Goal: Transaction & Acquisition: Book appointment/travel/reservation

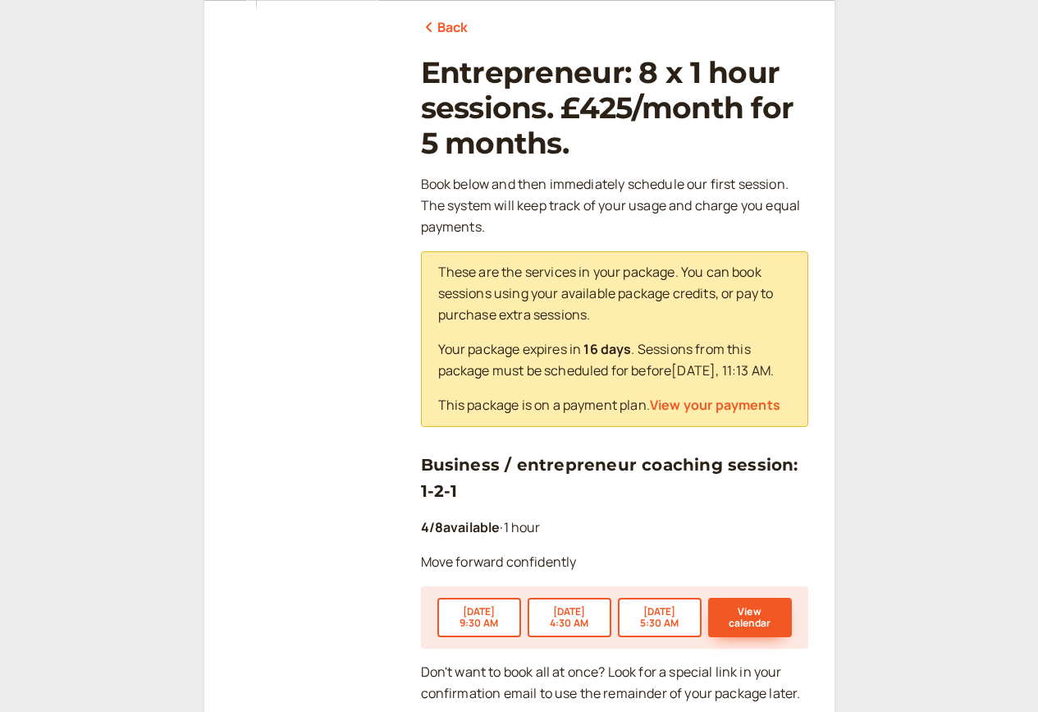
scroll to position [191, 0]
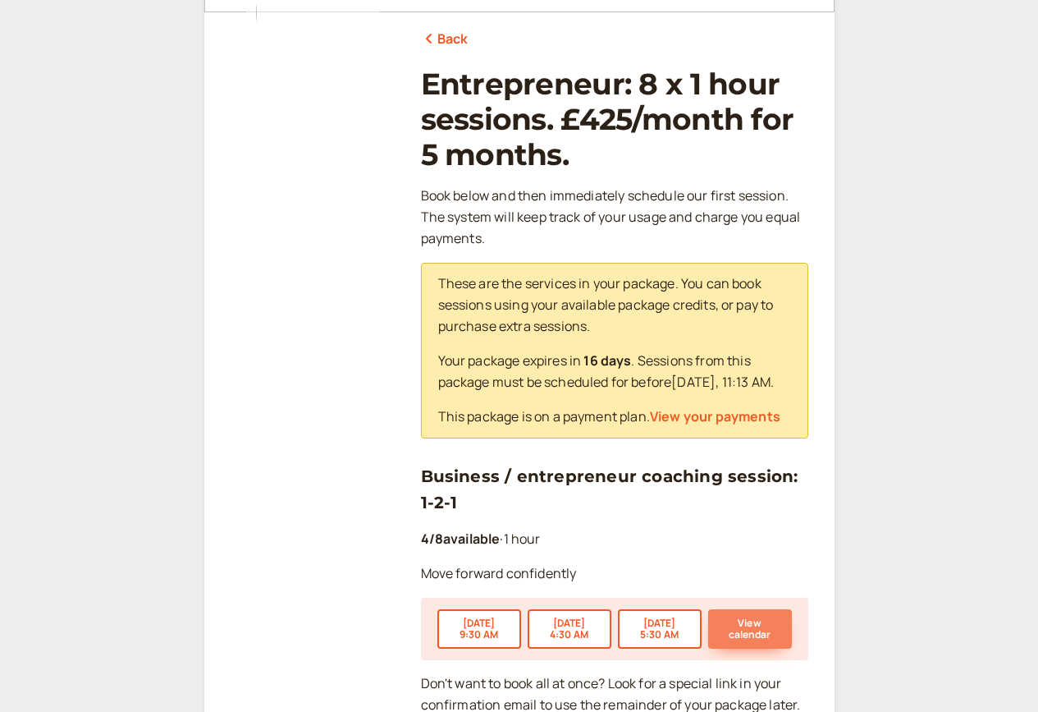
click at [753, 618] on button "View calendar" at bounding box center [750, 628] width 84 height 39
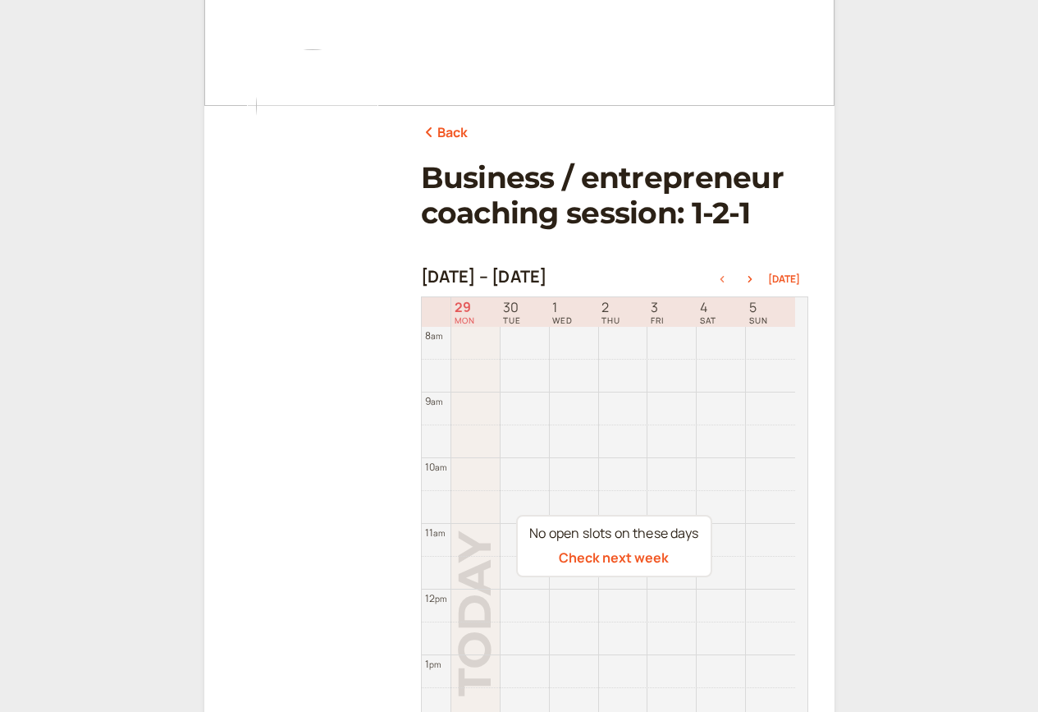
scroll to position [109, 0]
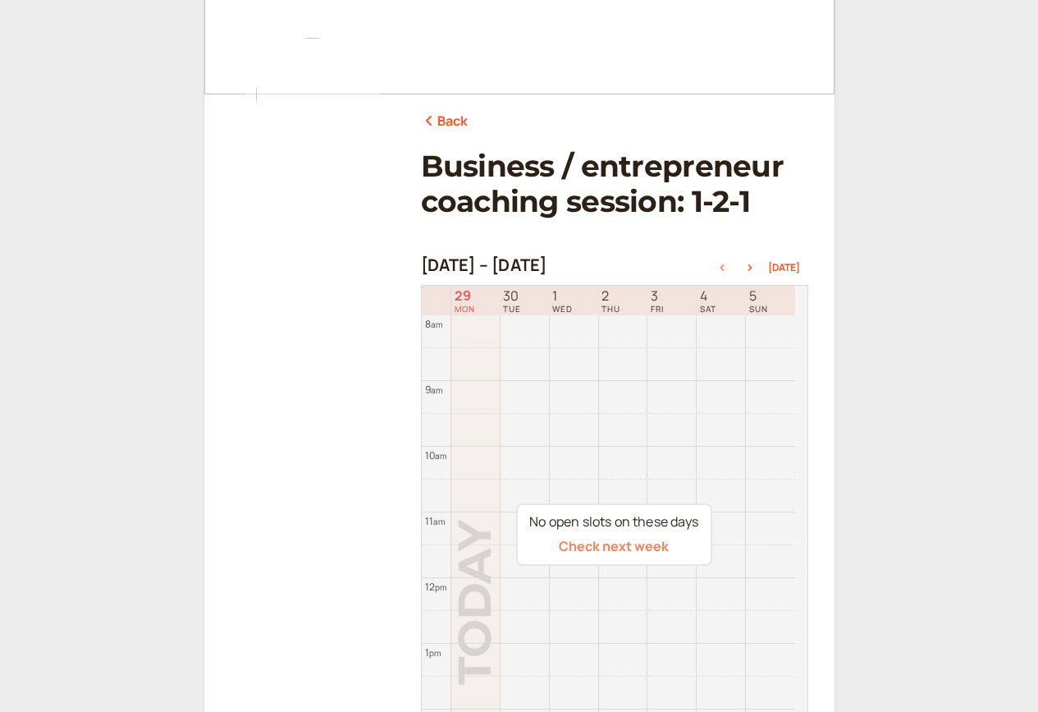
click at [628, 539] on button "Check next week" at bounding box center [614, 546] width 110 height 15
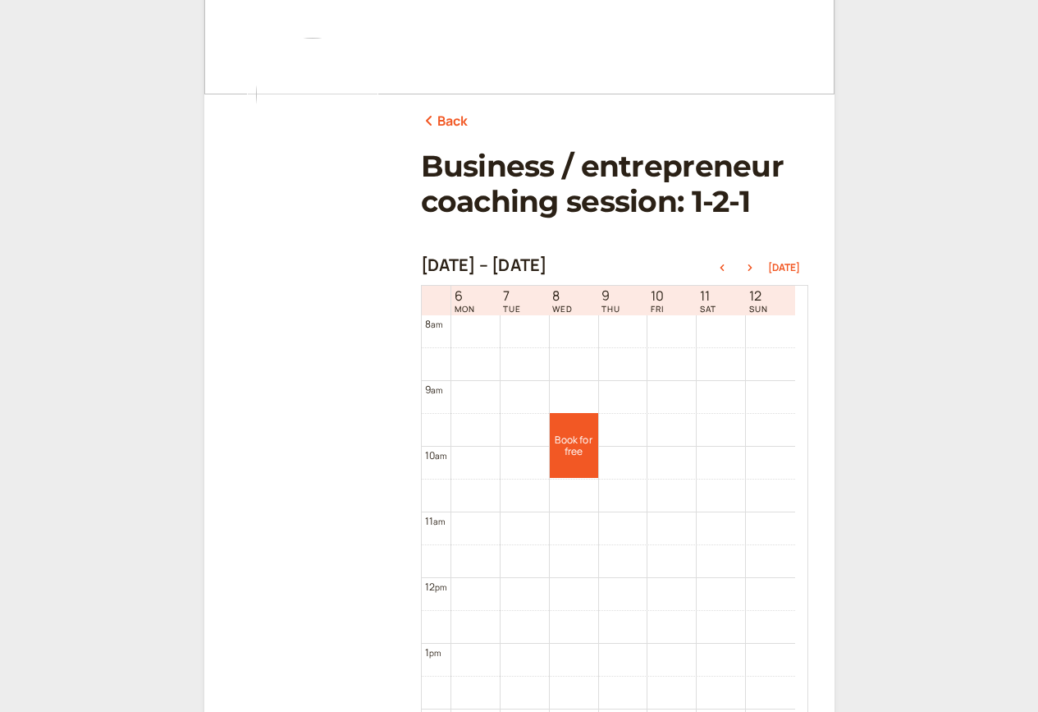
click at [452, 126] on link "Back" at bounding box center [445, 121] width 48 height 21
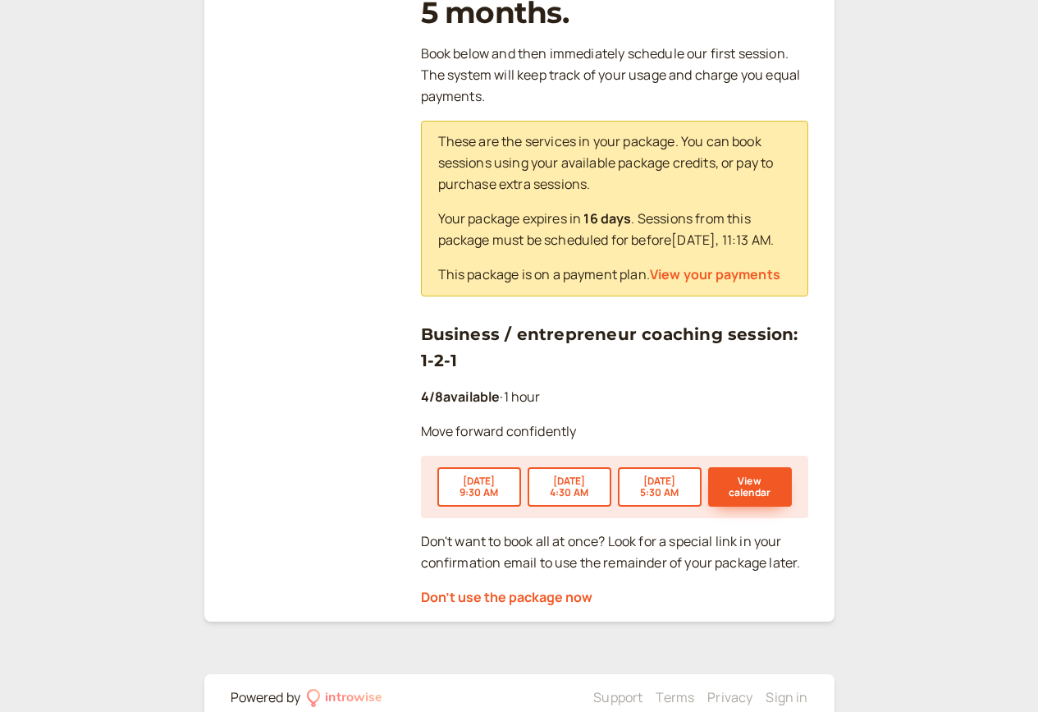
scroll to position [334, 0]
click at [502, 484] on button "[DATE] 9:30 AM" at bounding box center [480, 485] width 84 height 39
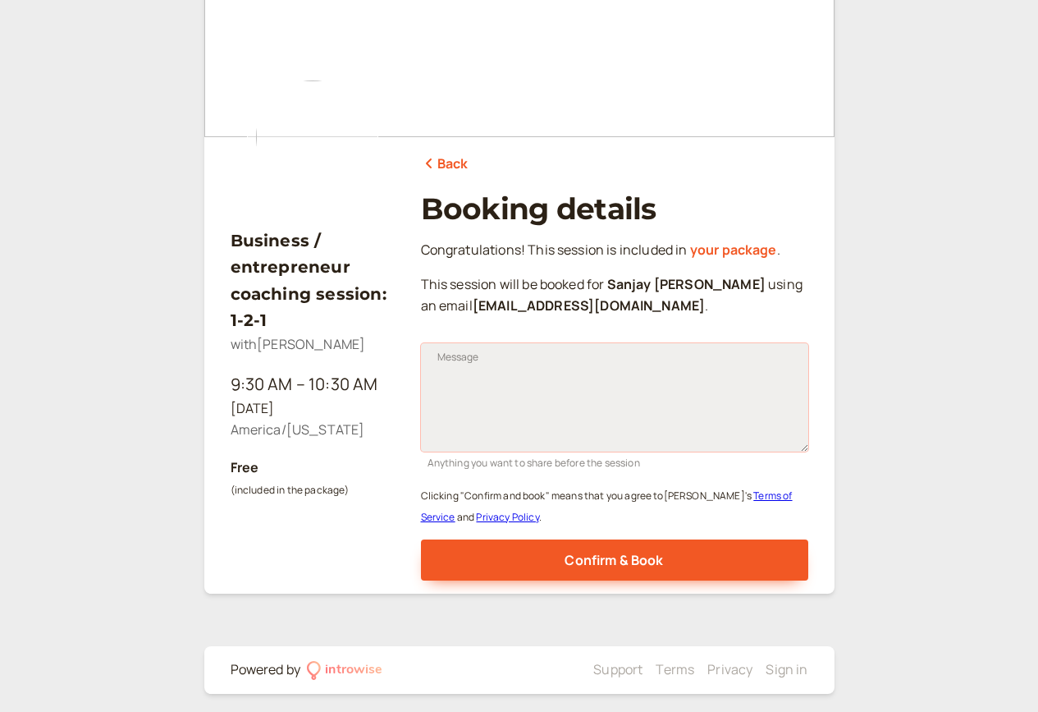
click at [528, 387] on textarea "Message" at bounding box center [614, 397] width 387 height 108
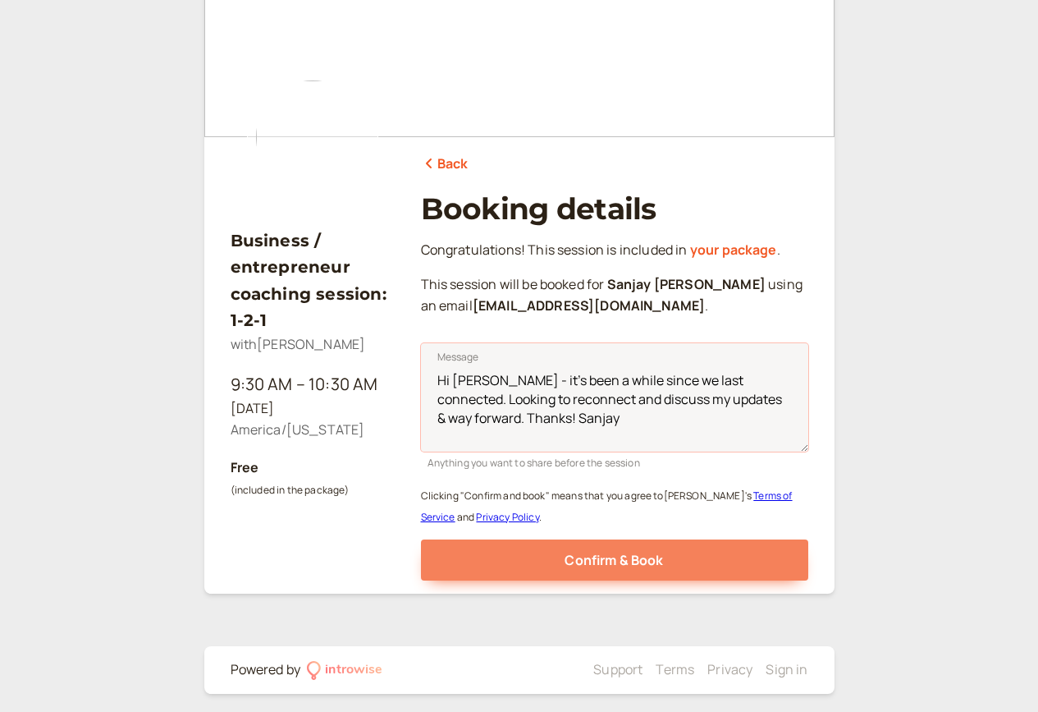
type textarea "Hi [PERSON_NAME] - it's been a while since we last connected. Looking to reconn…"
click at [603, 557] on span "Confirm & Book" at bounding box center [614, 560] width 99 height 18
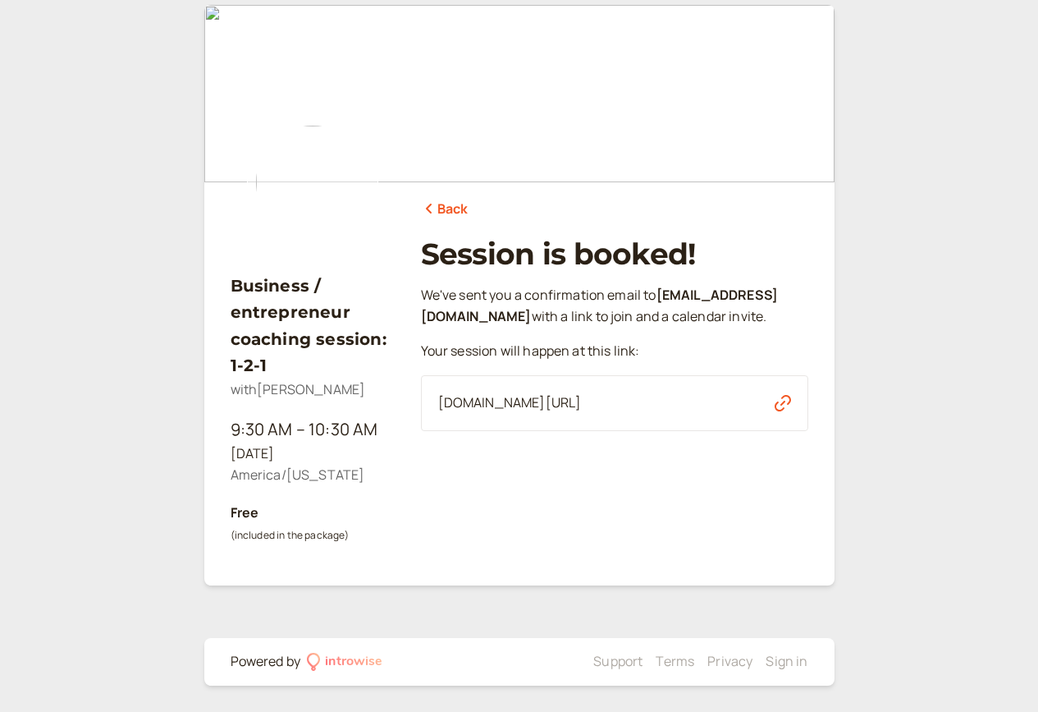
scroll to position [20, 0]
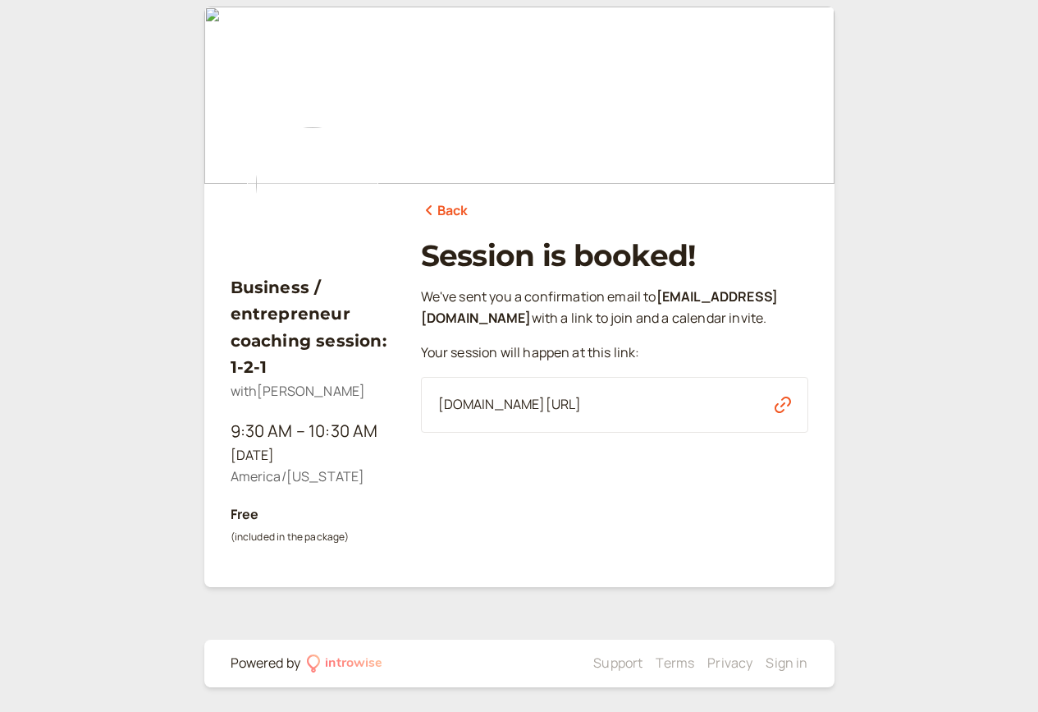
click at [786, 404] on icon "button" at bounding box center [783, 405] width 16 height 16
click at [308, 65] on img at bounding box center [519, 95] width 630 height 177
click at [690, 552] on div "We ' ve sent you a confirmation email to [EMAIL_ADDRESS][DOMAIN_NAME] with a li…" at bounding box center [614, 430] width 387 height 287
click at [407, 138] on img at bounding box center [519, 95] width 630 height 177
